Goal: Information Seeking & Learning: Learn about a topic

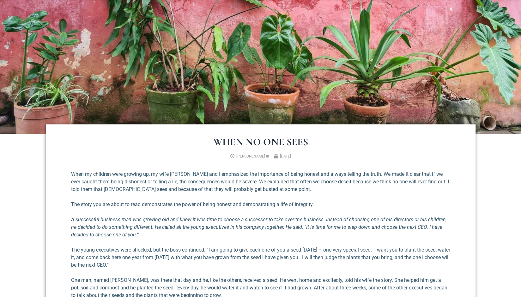
scroll to position [189, 0]
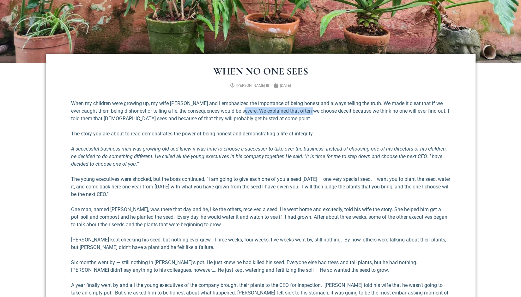
drag, startPoint x: 236, startPoint y: 113, endPoint x: 311, endPoint y: 110, distance: 74.6
click at [310, 111] on p "When my children were growing up, my wife [PERSON_NAME] and I emphasized the im…" at bounding box center [260, 111] width 379 height 23
click at [311, 110] on p "When my children were growing up, my wife [PERSON_NAME] and I emphasized the im…" at bounding box center [260, 111] width 379 height 23
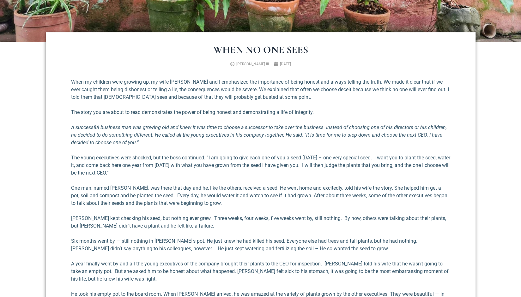
scroll to position [221, 0]
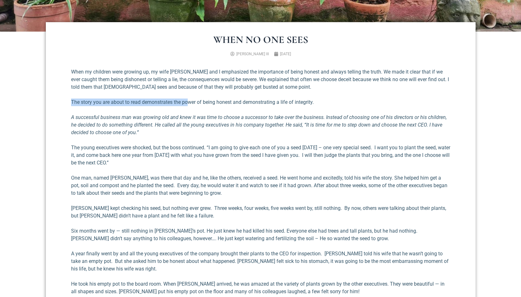
drag, startPoint x: 72, startPoint y: 101, endPoint x: 188, endPoint y: 99, distance: 116.2
click at [188, 99] on p "The story you are about to read demonstrates the power of being honest and demo…" at bounding box center [260, 103] width 379 height 8
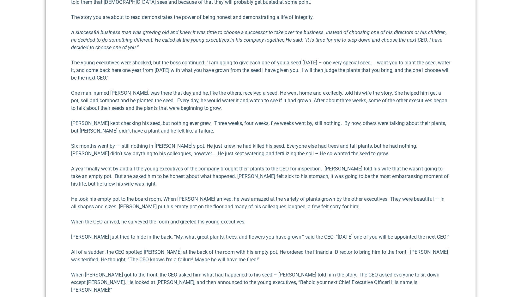
scroll to position [316, 0]
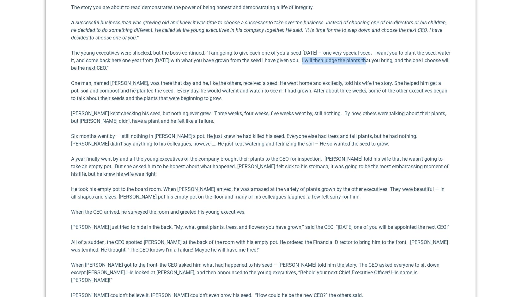
drag, startPoint x: 316, startPoint y: 61, endPoint x: 381, endPoint y: 61, distance: 64.7
click at [381, 61] on p "The young executives were shocked, but the boss continued. “I am going to give …" at bounding box center [260, 60] width 379 height 23
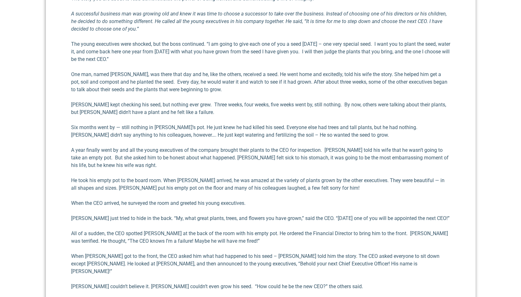
scroll to position [347, 0]
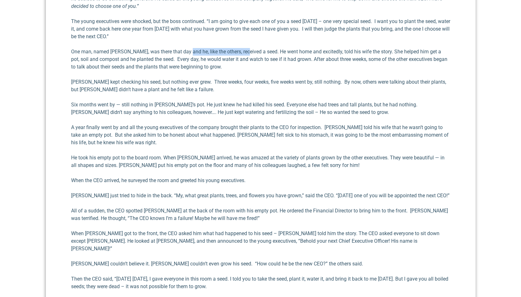
drag, startPoint x: 183, startPoint y: 51, endPoint x: 243, endPoint y: 46, distance: 60.2
click at [243, 46] on div "When my children were growing up, my wife [PERSON_NAME] and I emphasized the im…" at bounding box center [260, 149] width 379 height 415
drag, startPoint x: 276, startPoint y: 53, endPoint x: 294, endPoint y: 58, distance: 18.8
click at [287, 55] on p "One man, named [PERSON_NAME], was there that day and he, like the others, recei…" at bounding box center [260, 59] width 379 height 23
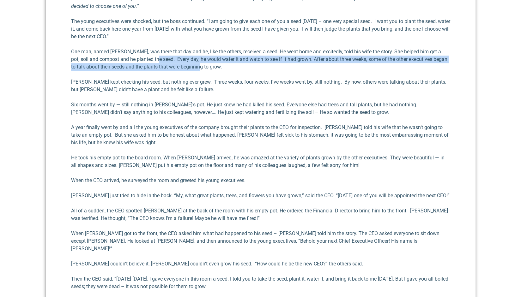
drag, startPoint x: 151, startPoint y: 58, endPoint x: 216, endPoint y: 62, distance: 64.8
click at [216, 62] on p "One man, named [PERSON_NAME], was there that day and he, like the others, recei…" at bounding box center [260, 59] width 379 height 23
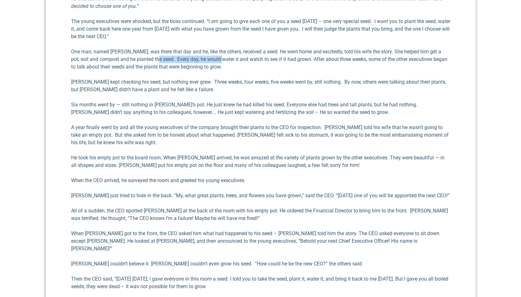
click at [216, 62] on p "One man, named [PERSON_NAME], was there that day and he, like the others, recei…" at bounding box center [260, 59] width 379 height 23
click at [249, 55] on p "One man, named [PERSON_NAME], was there that day and he, like the others, recei…" at bounding box center [260, 59] width 379 height 23
drag, startPoint x: 227, startPoint y: 104, endPoint x: 325, endPoint y: 107, distance: 98.3
click at [325, 107] on p "Six months went by — still nothing in [PERSON_NAME]’s pot. He just knew he had …" at bounding box center [260, 108] width 379 height 15
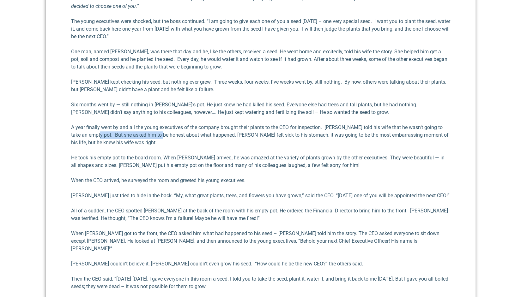
drag, startPoint x: 90, startPoint y: 134, endPoint x: 157, endPoint y: 137, distance: 66.4
click at [156, 137] on p "A year finally went by and all the young executives of the company brought thei…" at bounding box center [260, 135] width 379 height 23
click at [157, 137] on p "A year finally went by and all the young executives of the company brought thei…" at bounding box center [260, 135] width 379 height 23
click at [165, 136] on p "A year finally went by and all the young executives of the company brought thei…" at bounding box center [260, 135] width 379 height 23
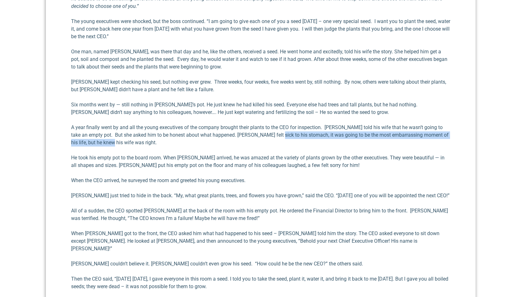
drag, startPoint x: 268, startPoint y: 135, endPoint x: 348, endPoint y: 141, distance: 80.1
click at [348, 141] on p "A year finally went by and all the young executives of the company brought thei…" at bounding box center [260, 135] width 379 height 23
click at [304, 137] on p "A year finally went by and all the young executives of the company brought thei…" at bounding box center [260, 135] width 379 height 23
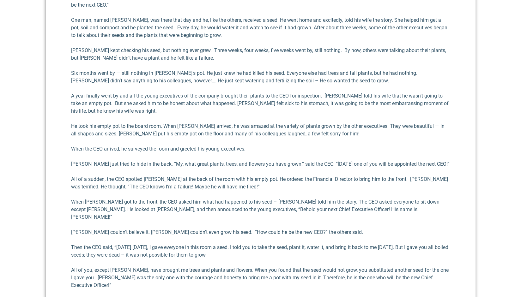
scroll to position [442, 0]
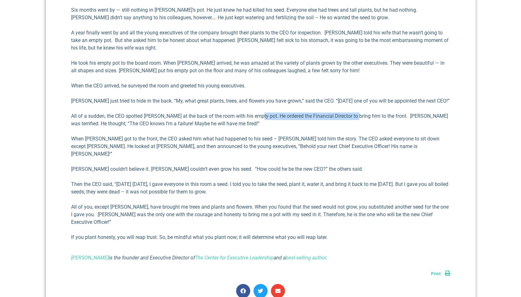
drag, startPoint x: 257, startPoint y: 117, endPoint x: 354, endPoint y: 119, distance: 96.7
click at [354, 119] on p "All of a sudden, the CEO spotted [PERSON_NAME] at the back of the room with his…" at bounding box center [260, 119] width 379 height 15
click at [359, 116] on p "All of a sudden, the CEO spotted [PERSON_NAME] at the back of the room with his…" at bounding box center [260, 119] width 379 height 15
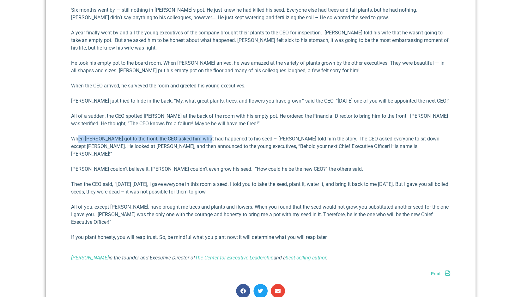
drag, startPoint x: 77, startPoint y: 140, endPoint x: 206, endPoint y: 138, distance: 128.5
click at [206, 138] on p "When [PERSON_NAME] got to the front, the CEO asked him what had happened to his…" at bounding box center [260, 146] width 379 height 23
drag, startPoint x: 247, startPoint y: 177, endPoint x: 281, endPoint y: 184, distance: 34.6
click at [281, 184] on p "Then the CEO said, “[DATE] [DATE], I gave everyone in this room a seed. I told …" at bounding box center [260, 188] width 379 height 15
click at [281, 183] on p "Then the CEO said, “[DATE] [DATE], I gave everyone in this room a seed. I told …" at bounding box center [260, 188] width 379 height 15
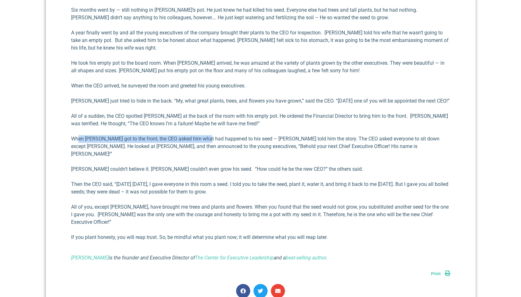
click at [299, 172] on div "When my children were growing up, my wife [PERSON_NAME] and I emphasized the im…" at bounding box center [260, 54] width 379 height 415
click at [119, 181] on p "Then the CEO said, “[DATE] [DATE], I gave everyone in this room a seed. I told …" at bounding box center [260, 188] width 379 height 15
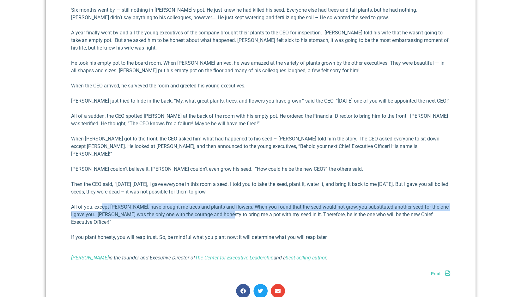
drag, startPoint x: 100, startPoint y: 202, endPoint x: 223, endPoint y: 205, distance: 122.9
click at [223, 206] on p "All of you, except [PERSON_NAME], have brought me trees and plants and flowers.…" at bounding box center [260, 214] width 379 height 23
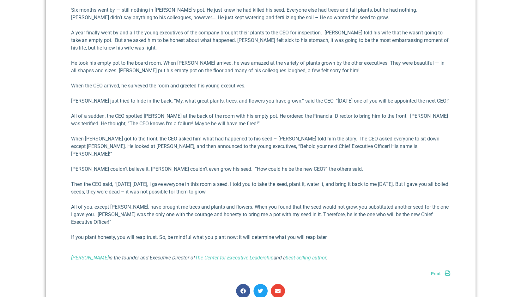
click at [241, 205] on p "All of you, except [PERSON_NAME], have brought me trees and plants and flowers.…" at bounding box center [260, 214] width 379 height 23
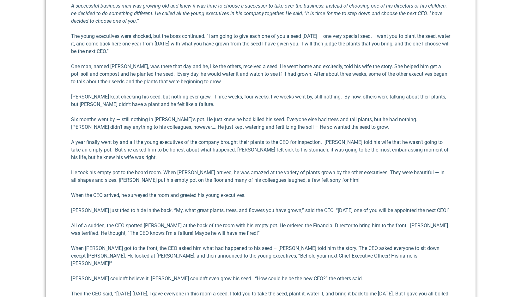
scroll to position [316, 0]
